Goal: Task Accomplishment & Management: Use online tool/utility

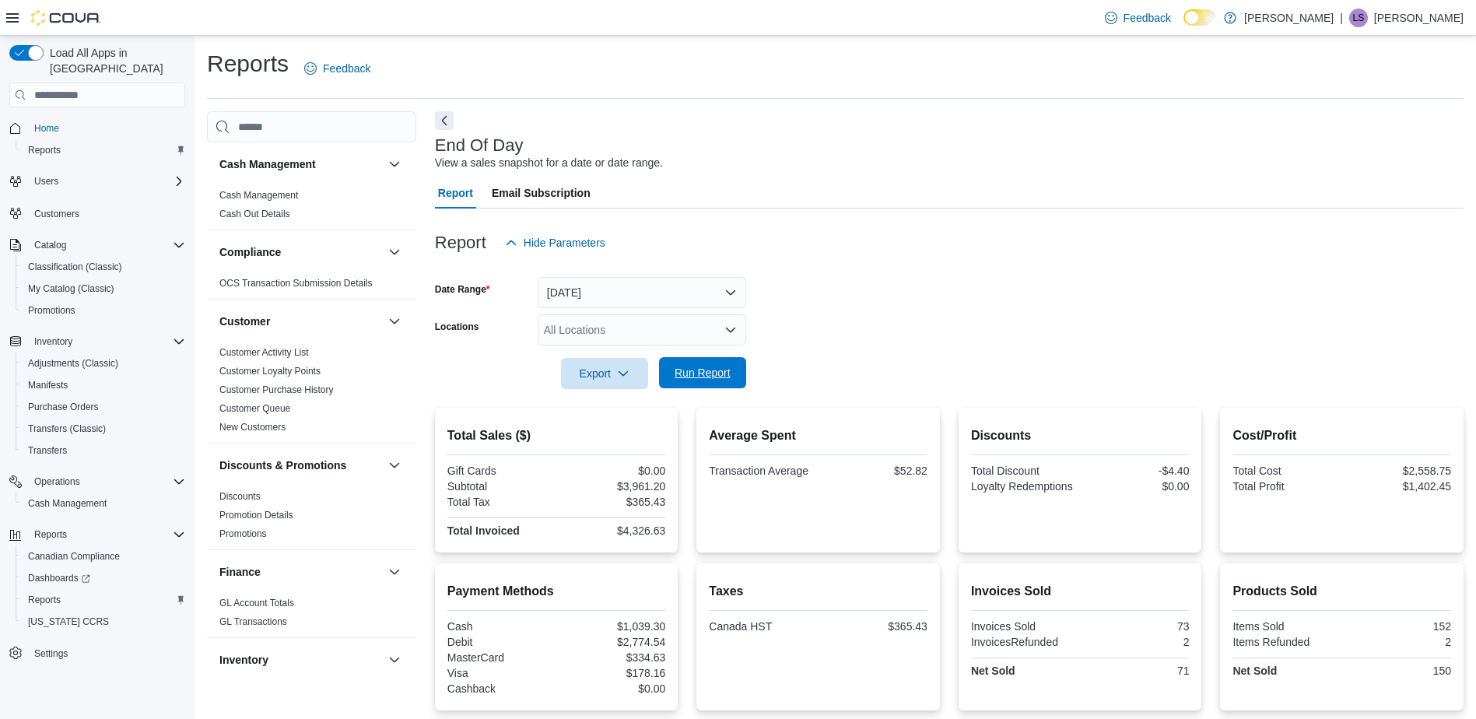
click at [711, 374] on span "Run Report" at bounding box center [703, 373] width 56 height 16
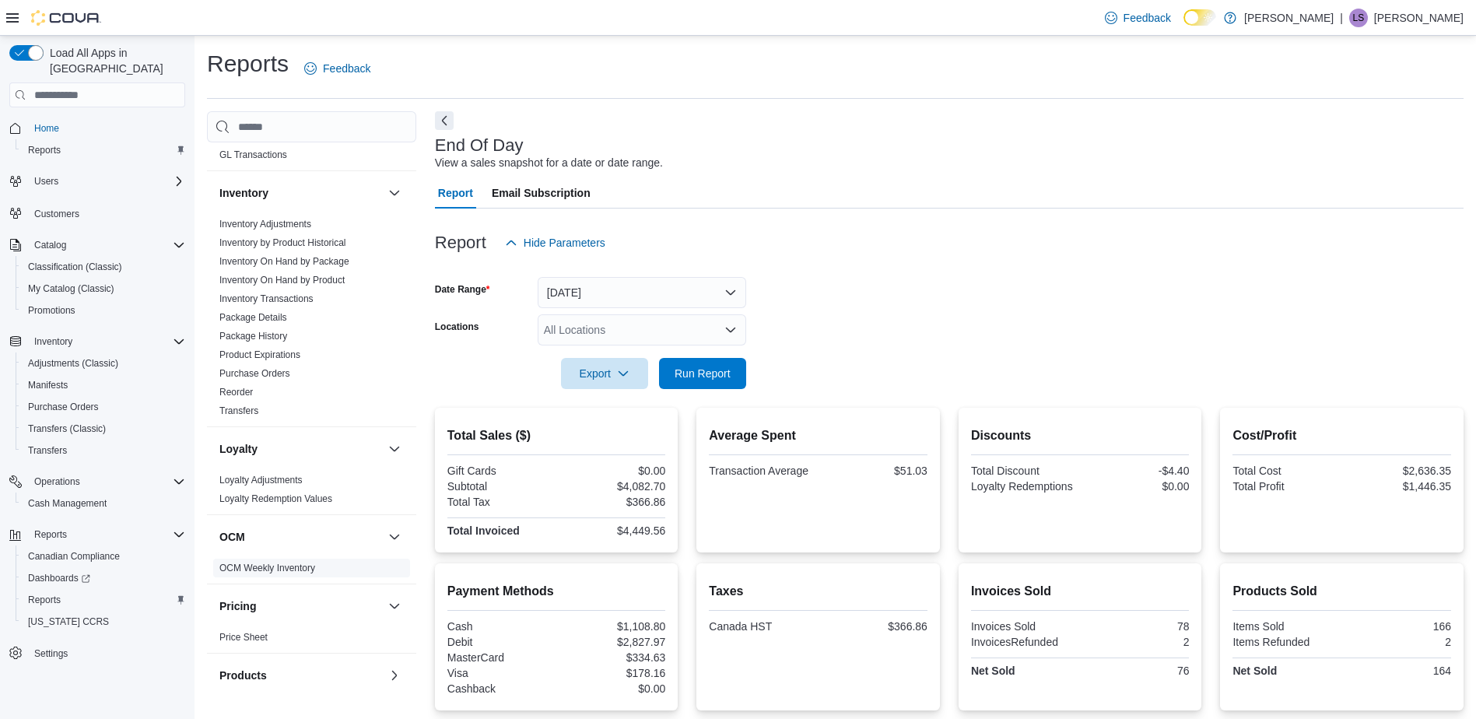
scroll to position [899, 0]
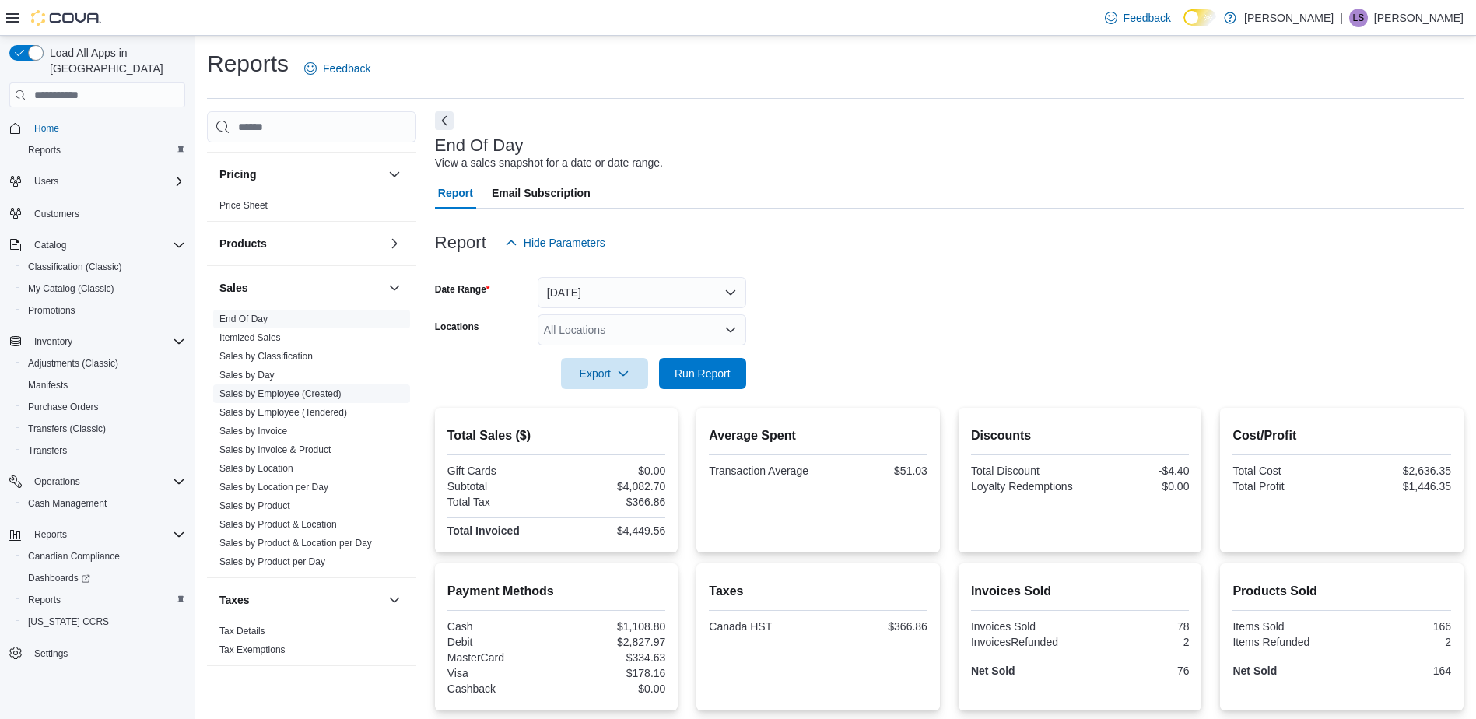
drag, startPoint x: 282, startPoint y: 355, endPoint x: 290, endPoint y: 398, distance: 44.3
click at [282, 355] on link "Sales by Classification" at bounding box center [265, 356] width 93 height 11
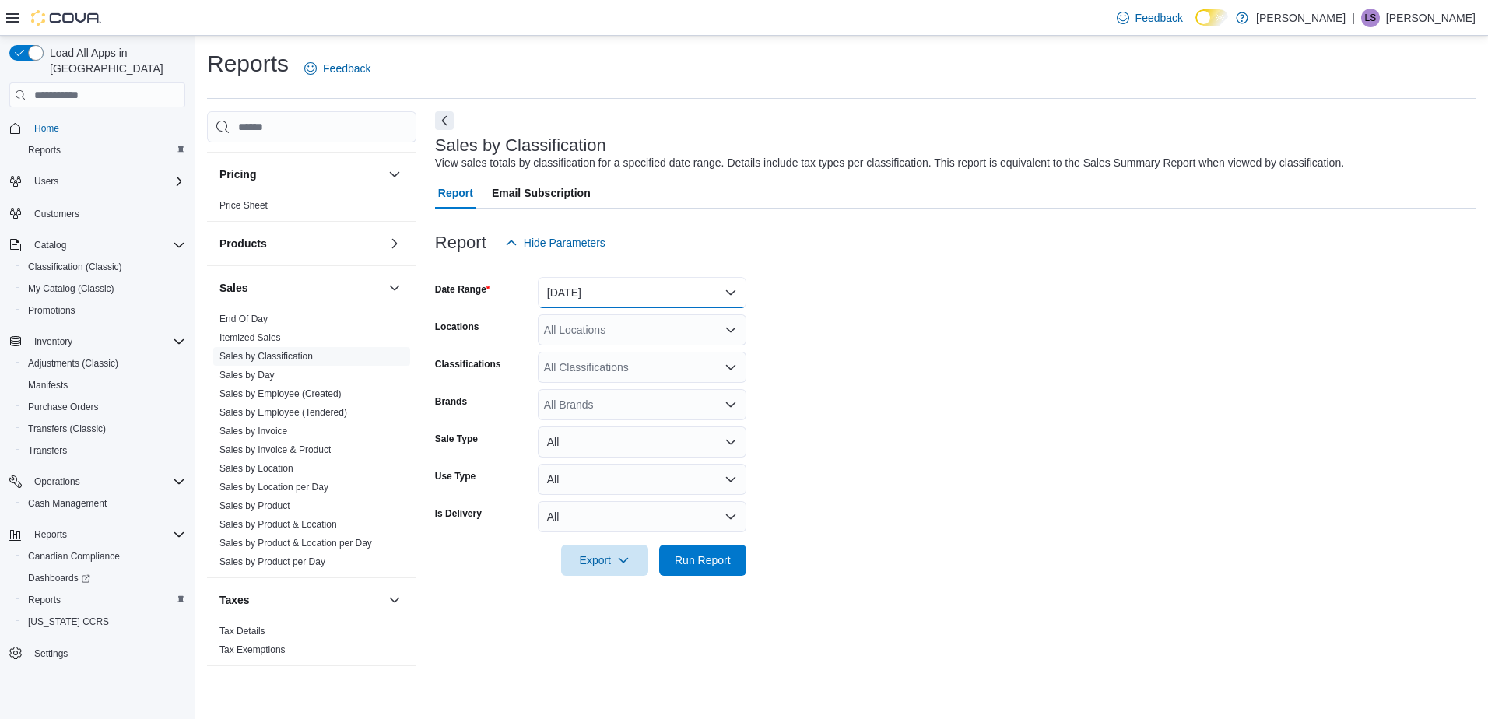
click at [725, 291] on button "[DATE]" at bounding box center [642, 292] width 209 height 31
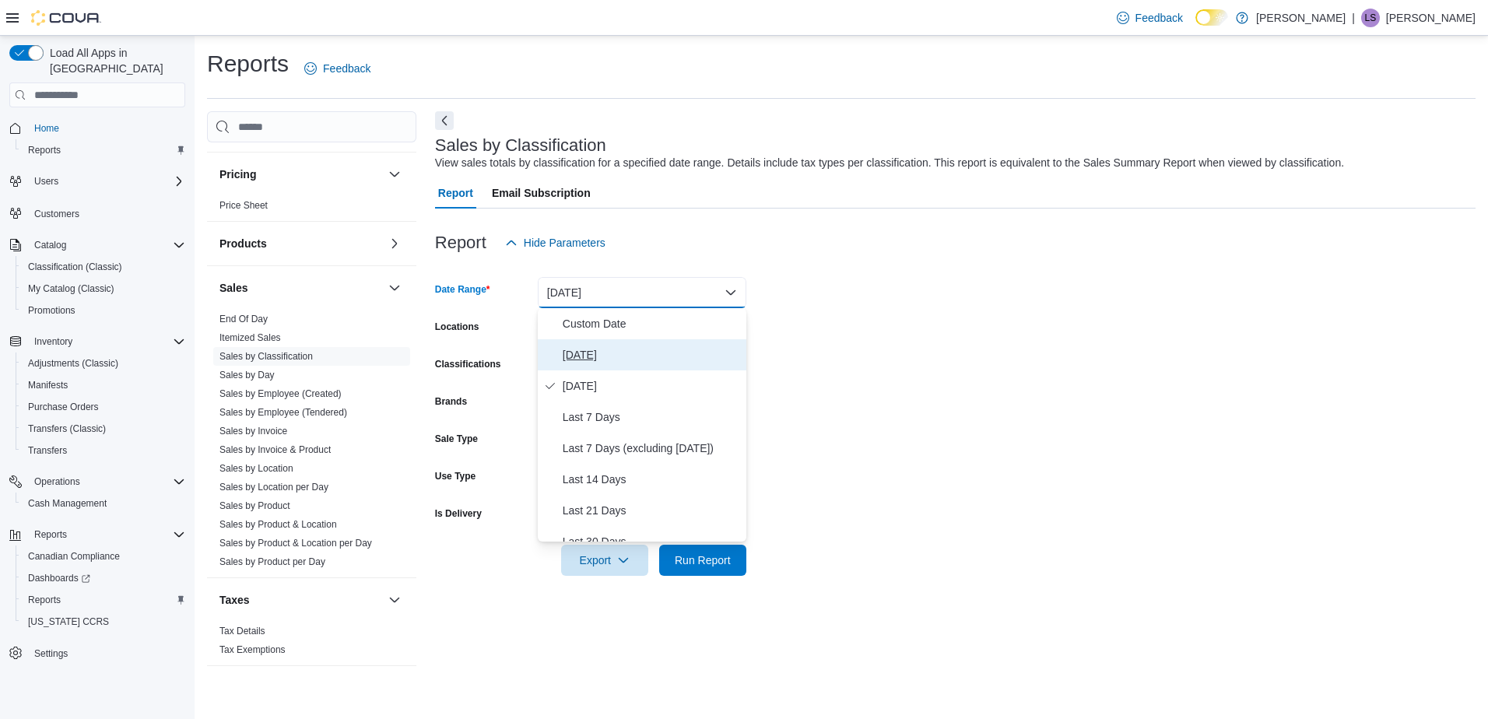
click at [583, 356] on span "[DATE]" at bounding box center [651, 355] width 177 height 19
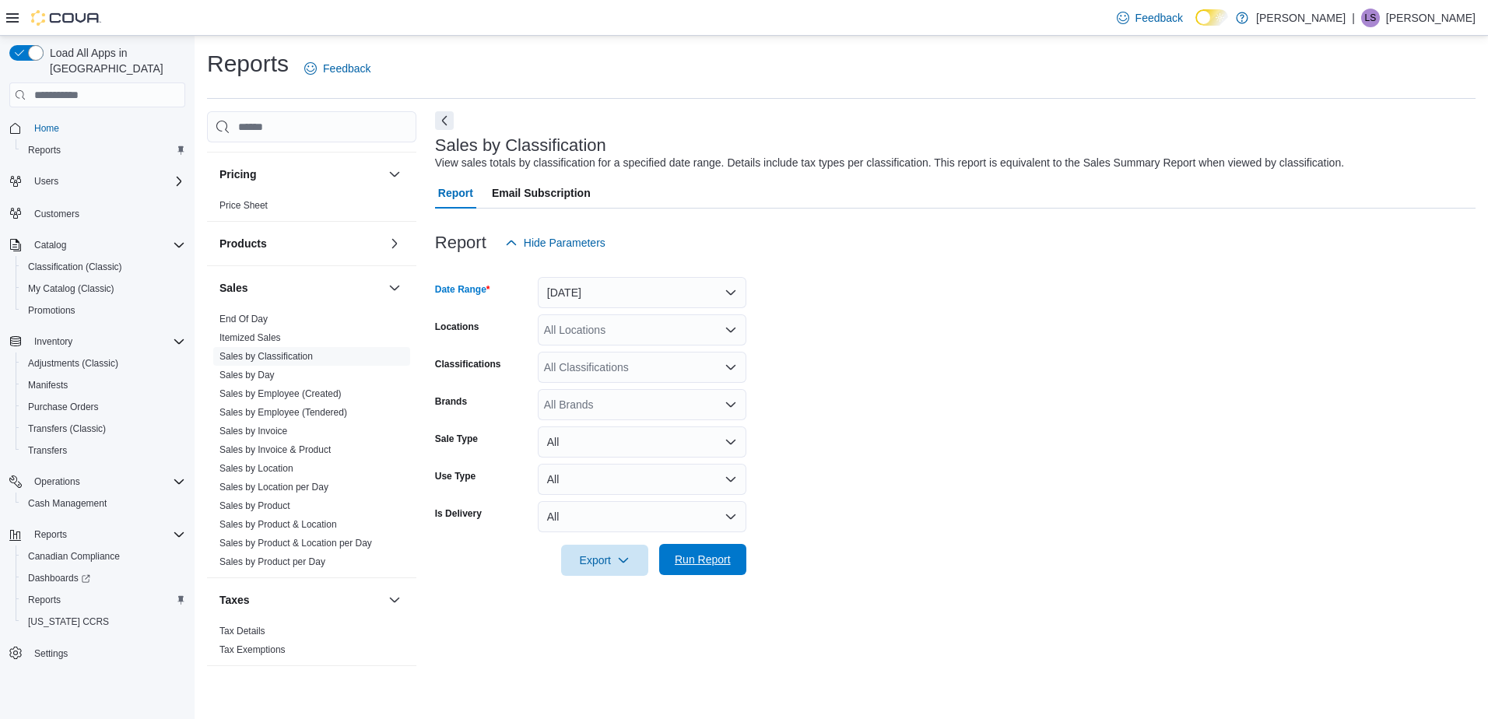
click at [706, 559] on span "Run Report" at bounding box center [703, 560] width 56 height 16
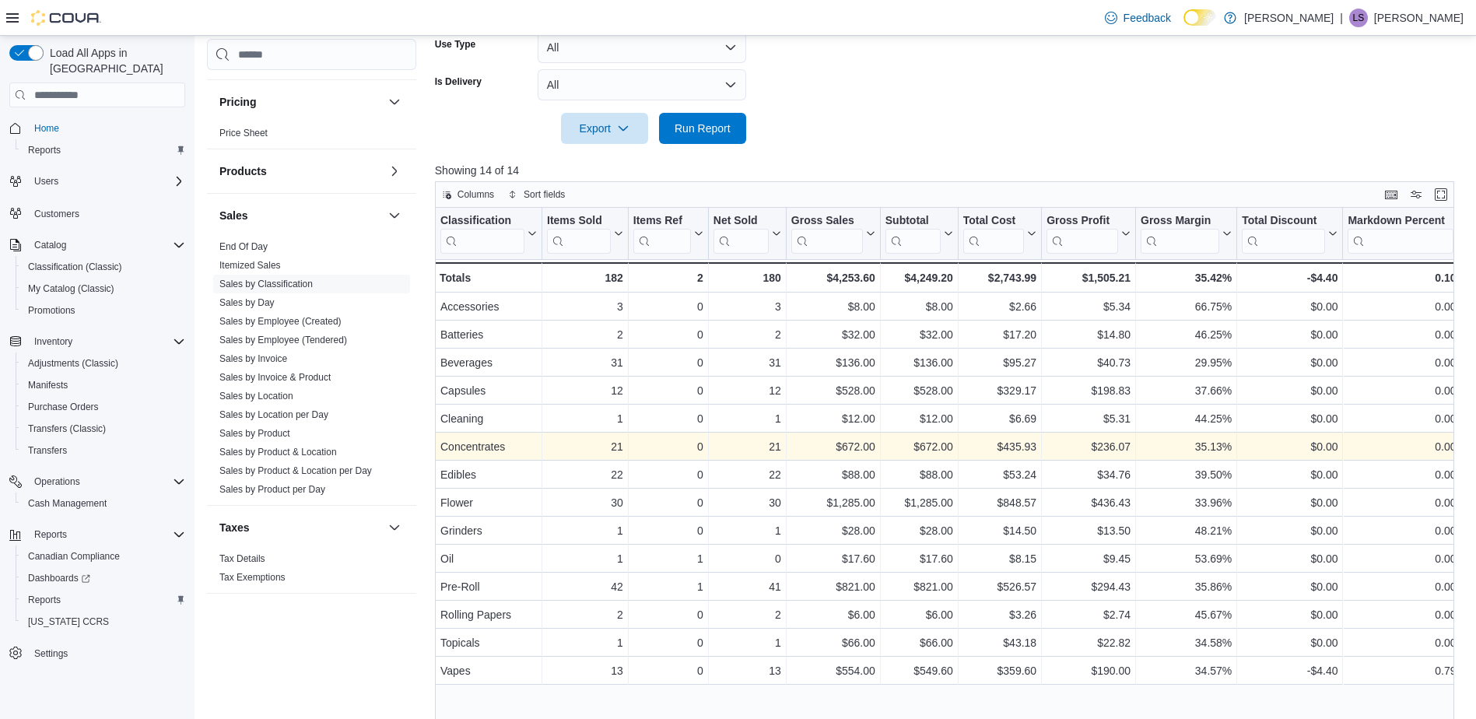
scroll to position [467, 0]
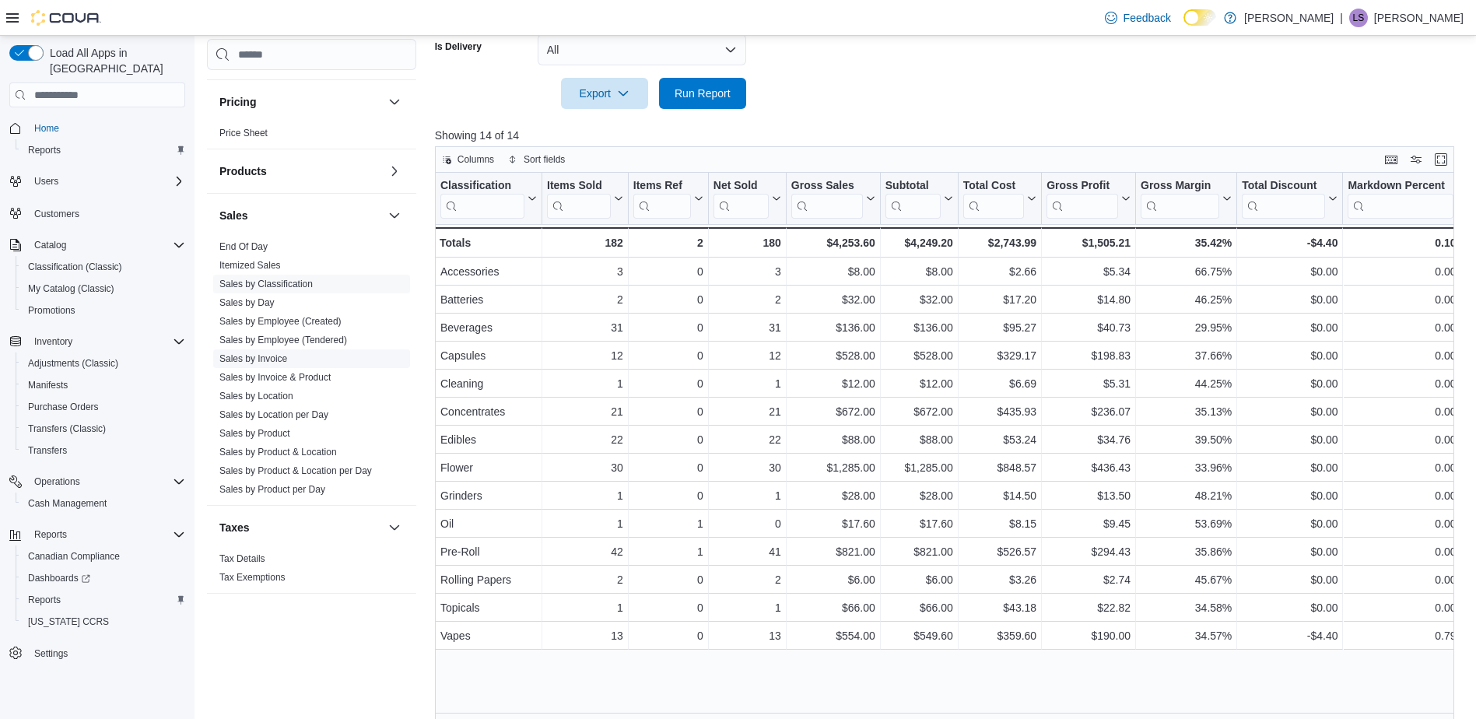
click at [279, 433] on link "Sales by Product" at bounding box center [254, 433] width 71 height 11
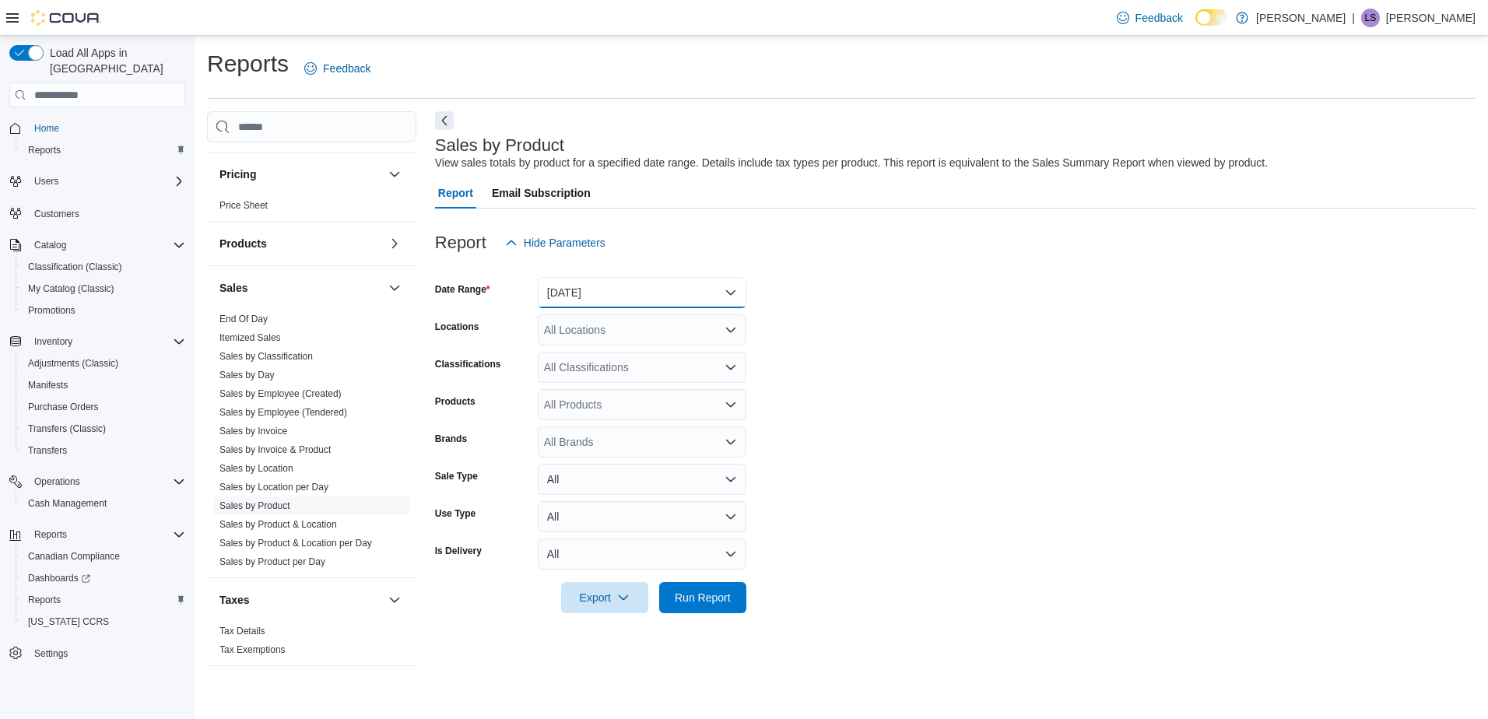
click at [728, 293] on button "[DATE]" at bounding box center [642, 292] width 209 height 31
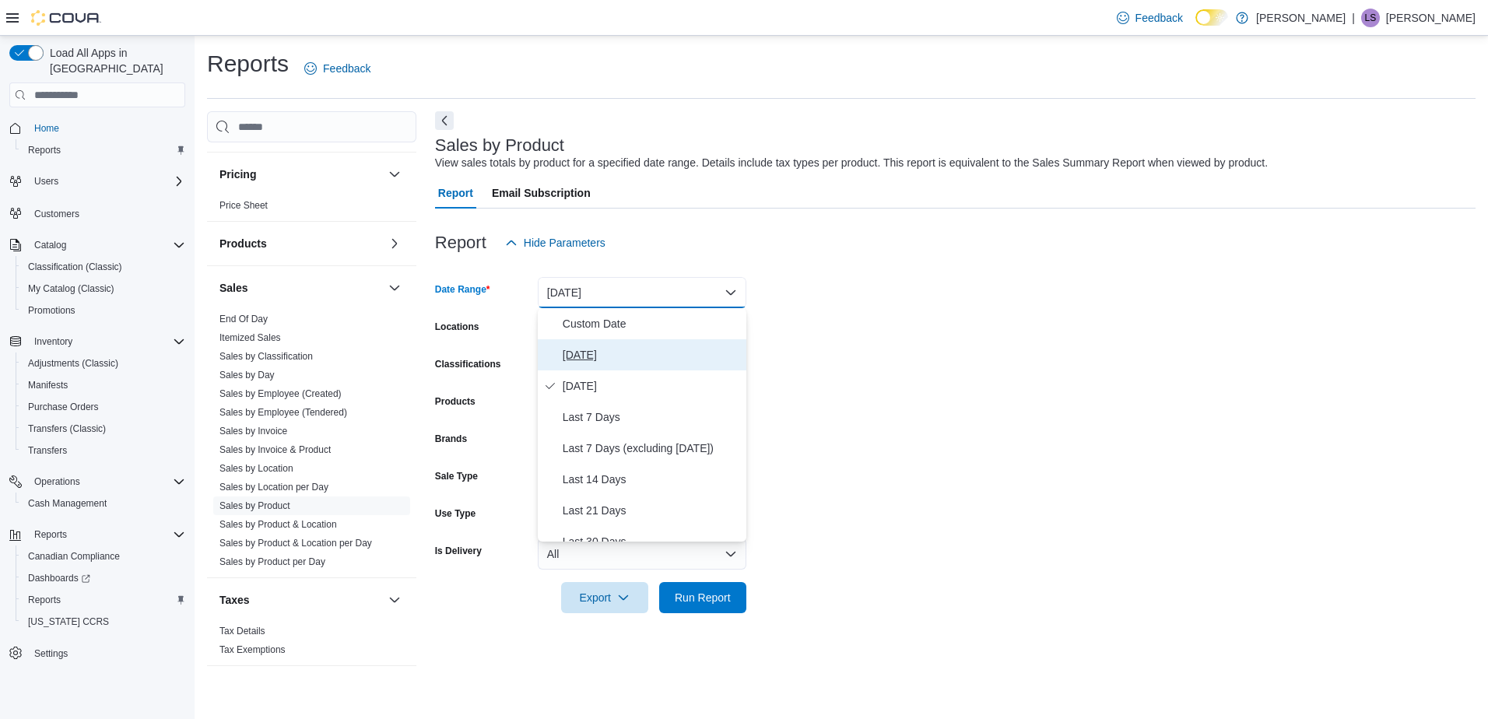
click at [578, 354] on span "[DATE]" at bounding box center [651, 355] width 177 height 19
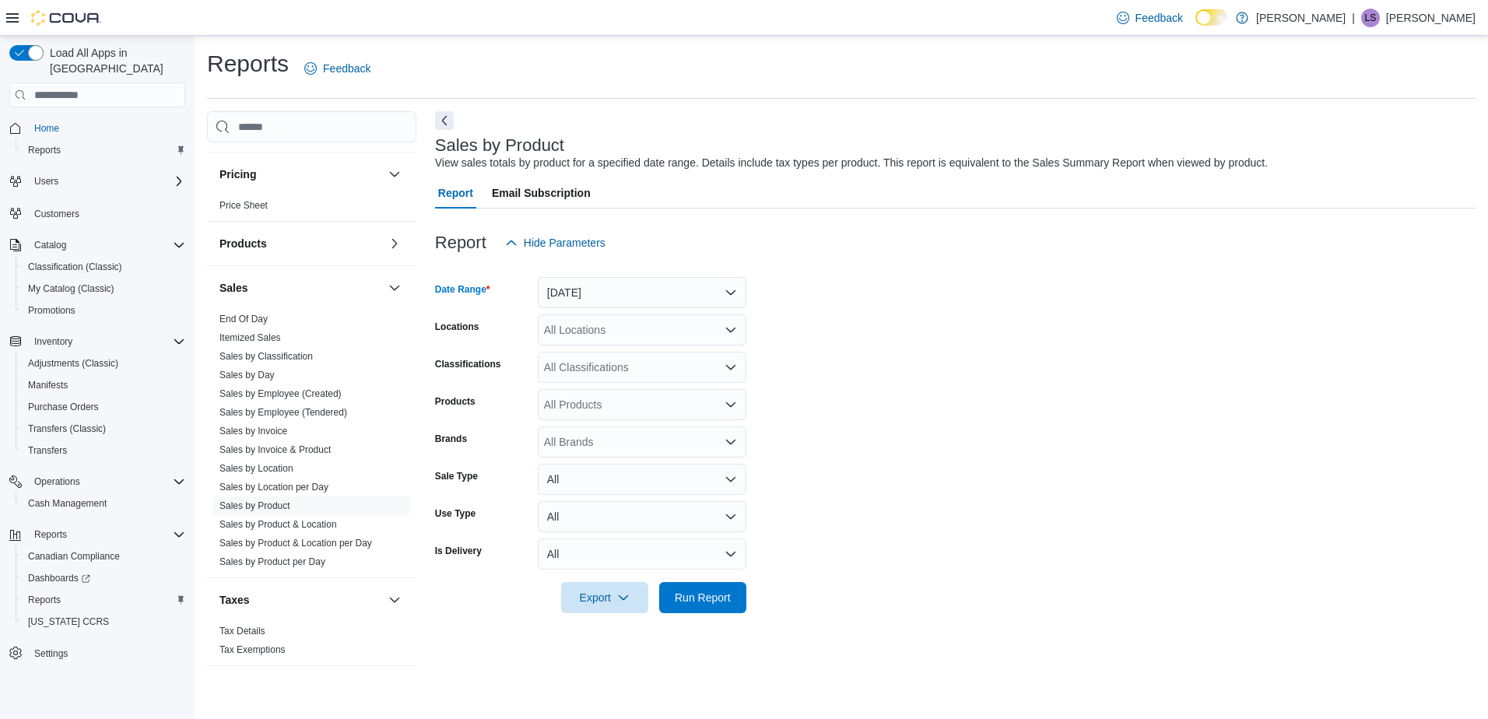
click at [602, 366] on div "All Classifications" at bounding box center [642, 367] width 209 height 31
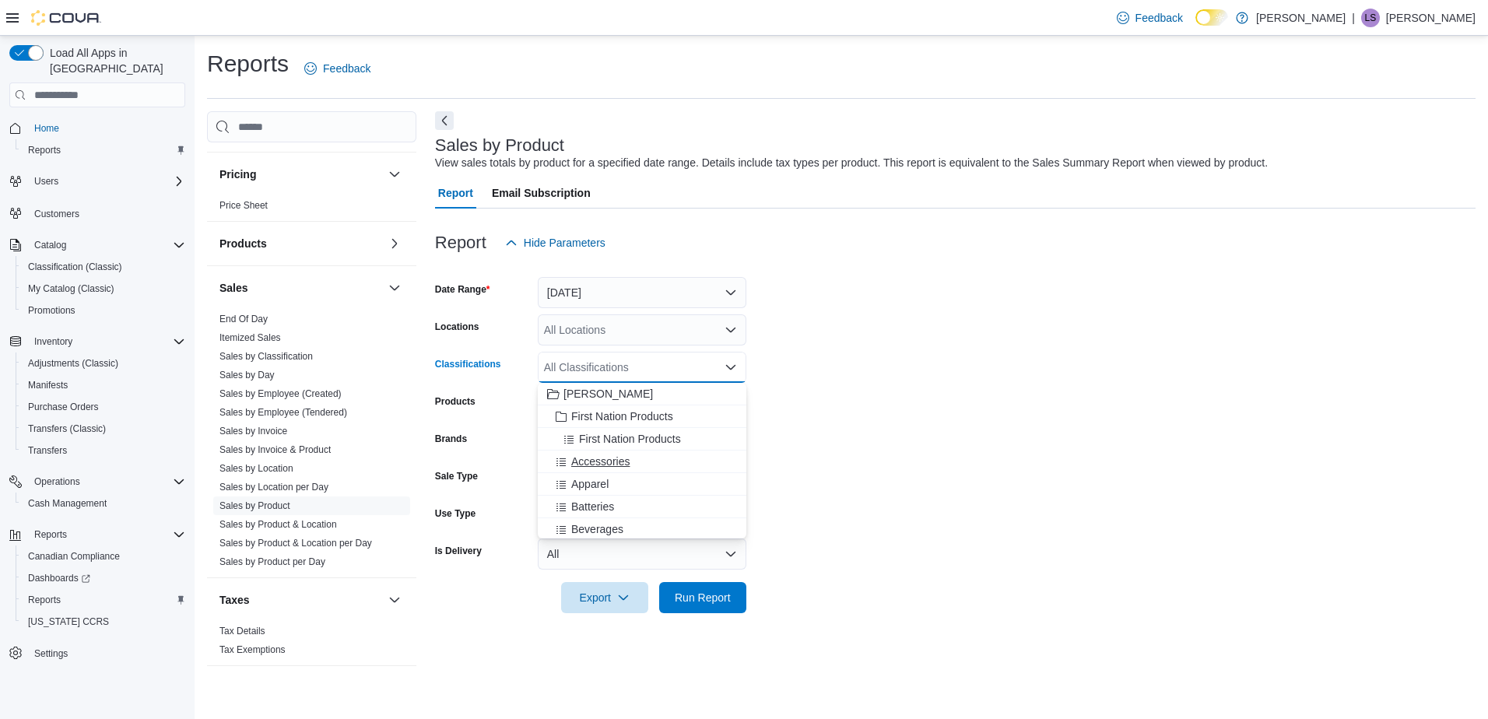
click at [611, 465] on span "Accessories" at bounding box center [600, 462] width 58 height 16
click at [706, 591] on span "Run Report" at bounding box center [703, 597] width 56 height 16
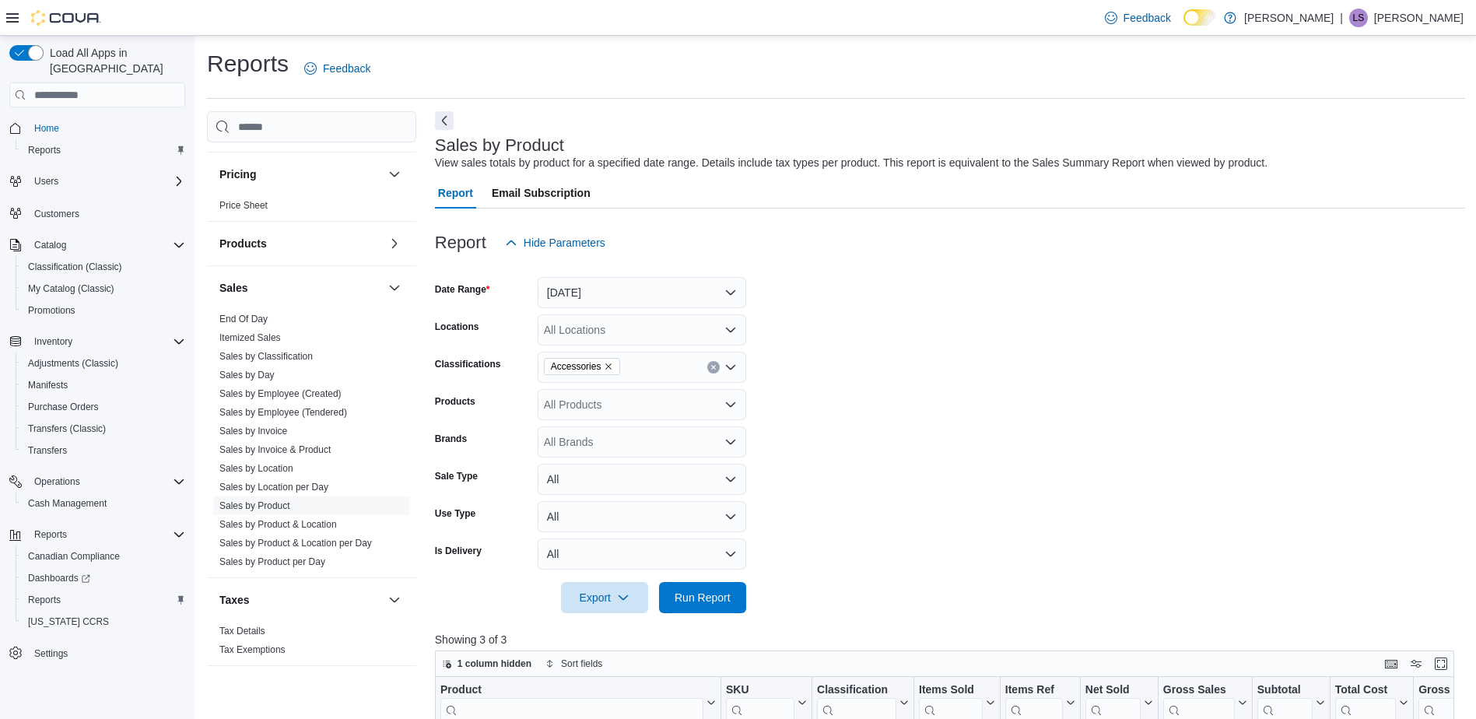
scroll to position [467, 0]
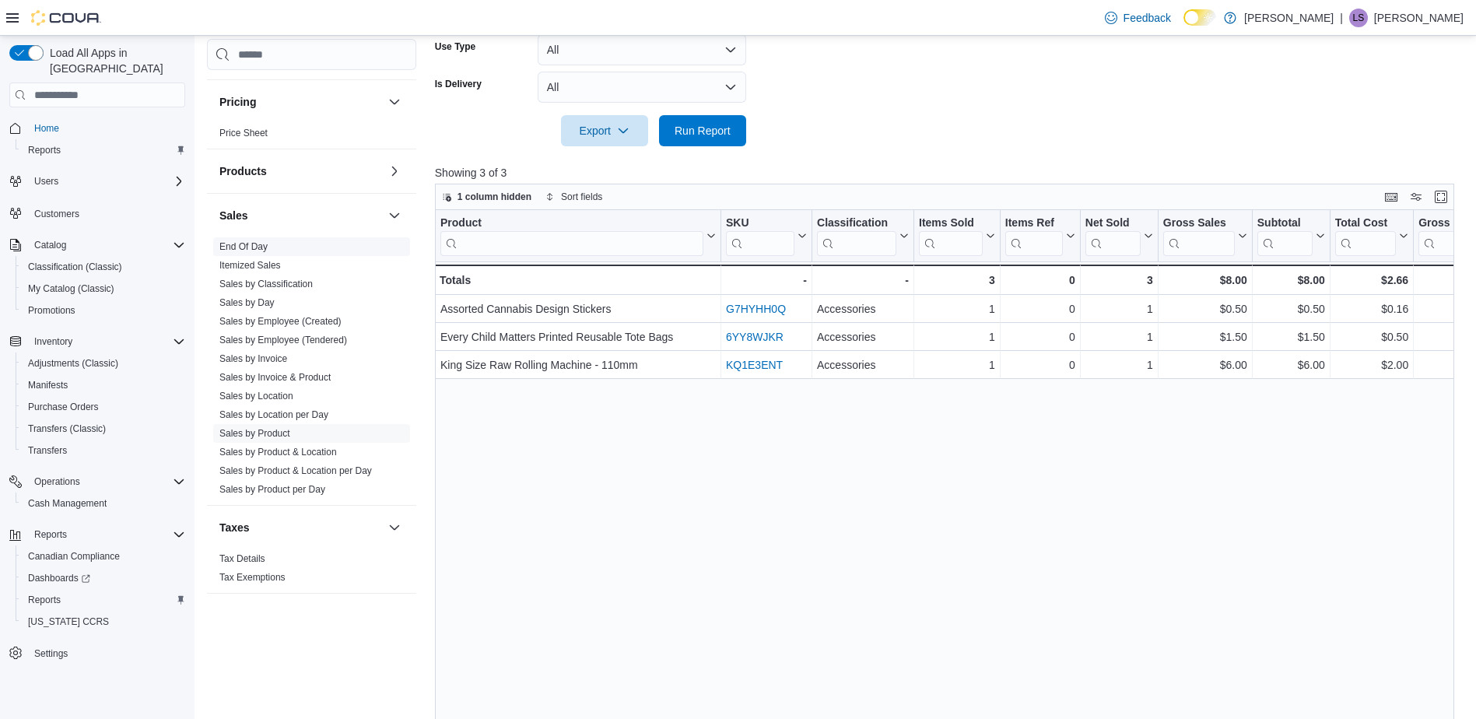
click at [257, 243] on link "End Of Day" at bounding box center [243, 246] width 48 height 11
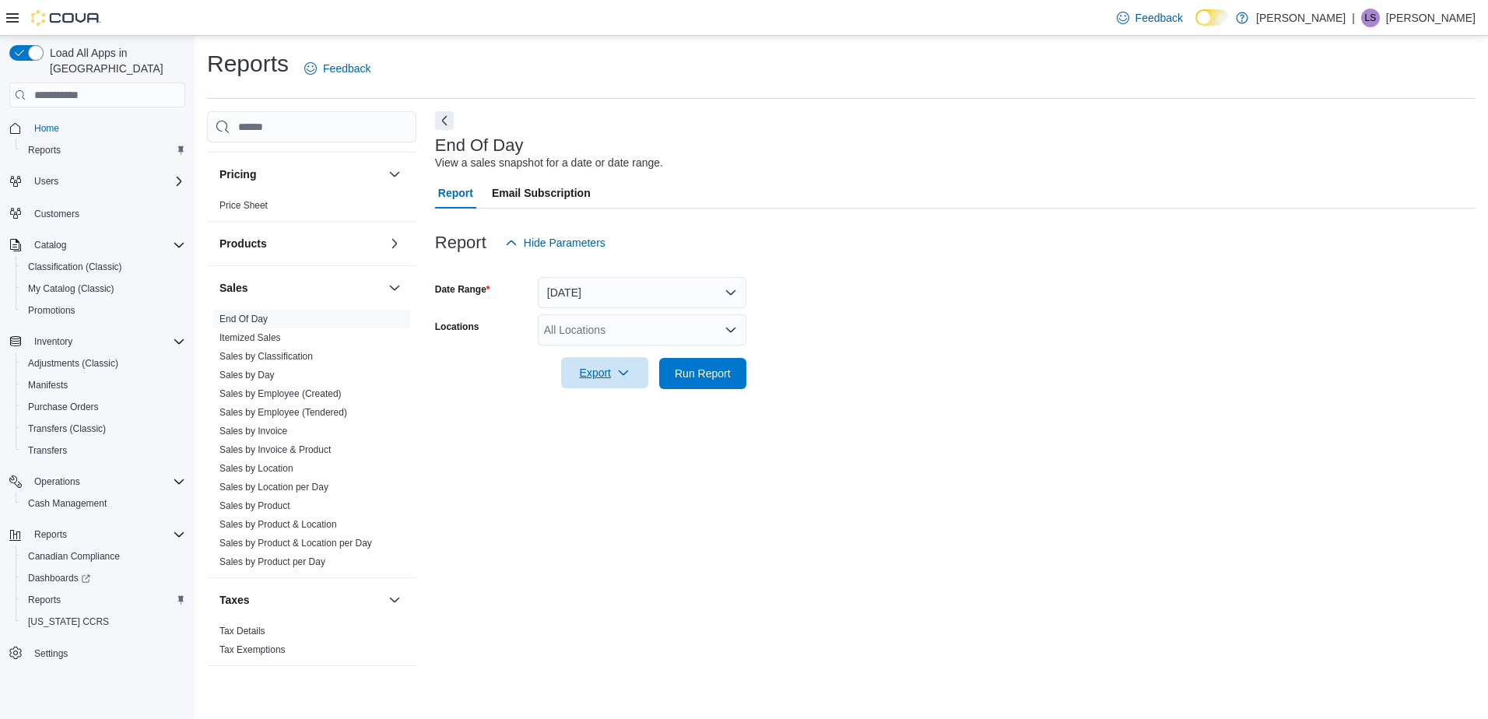
click at [622, 373] on icon "button" at bounding box center [623, 373] width 12 height 12
click at [596, 435] on span "Export to Pdf" at bounding box center [607, 436] width 70 height 12
